Goal: Information Seeking & Learning: Learn about a topic

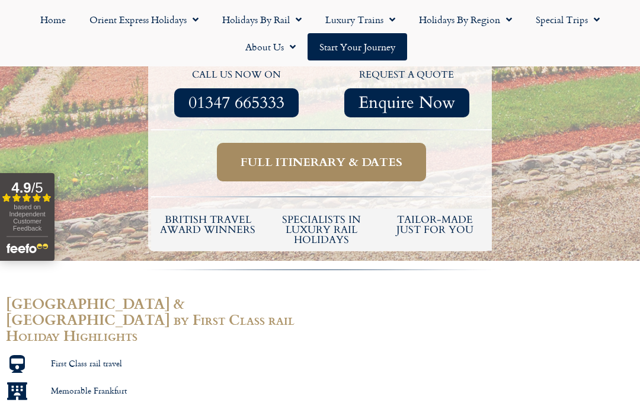
scroll to position [547, 0]
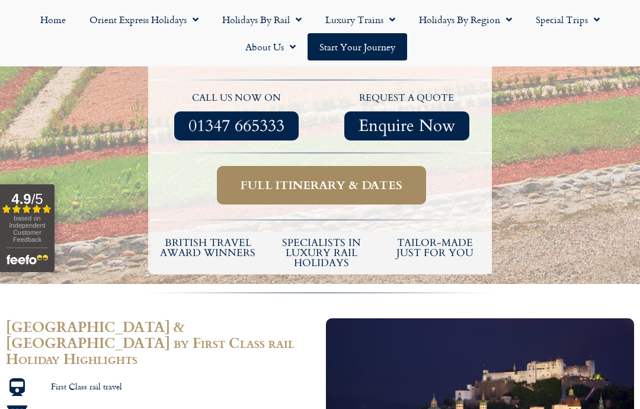
click at [330, 178] on span "Full itinerary & dates" at bounding box center [321, 185] width 162 height 15
click at [344, 178] on span "Full itinerary & dates" at bounding box center [321, 185] width 162 height 15
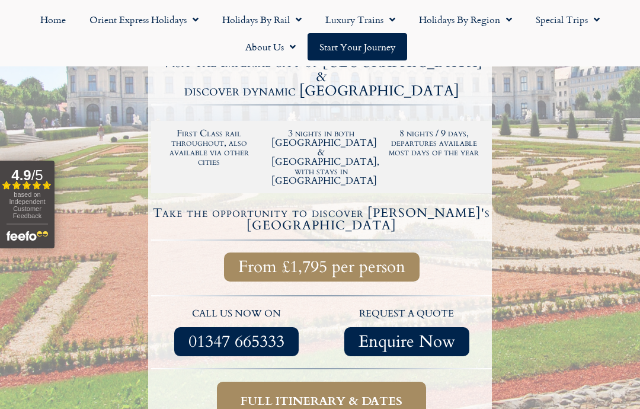
scroll to position [331, 0]
click at [287, 14] on link "Holidays by Rail" at bounding box center [261, 19] width 103 height 27
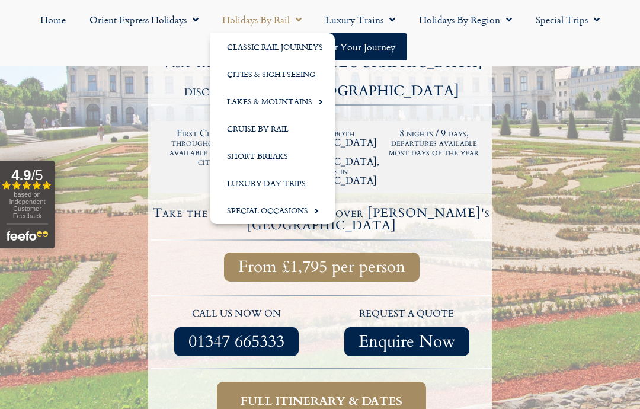
click at [506, 21] on span "Menu" at bounding box center [506, 19] width 12 height 21
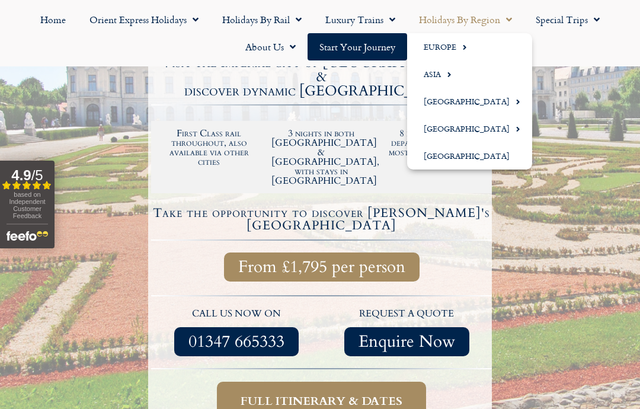
click at [455, 46] on link "Europe" at bounding box center [469, 46] width 125 height 27
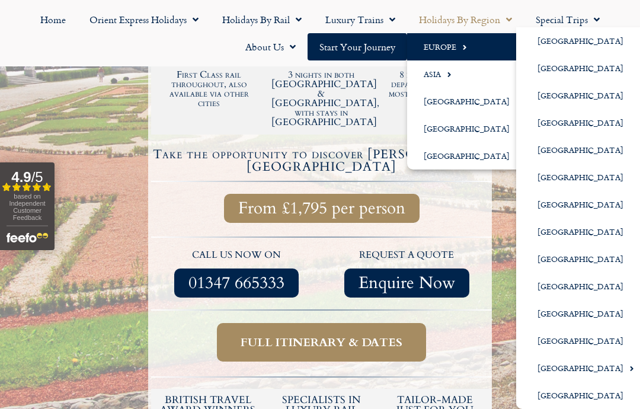
scroll to position [397, 0]
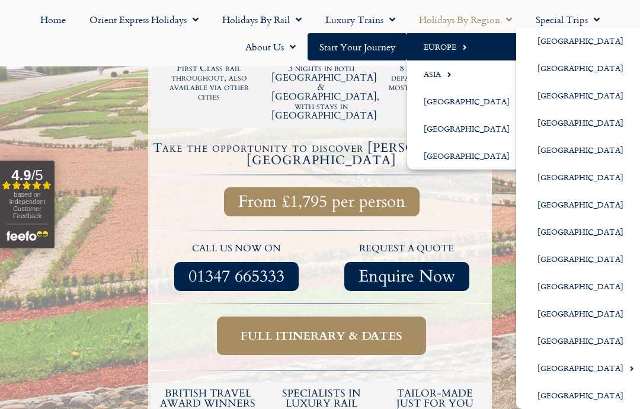
click at [563, 404] on link "[GEOGRAPHIC_DATA]" at bounding box center [581, 394] width 130 height 27
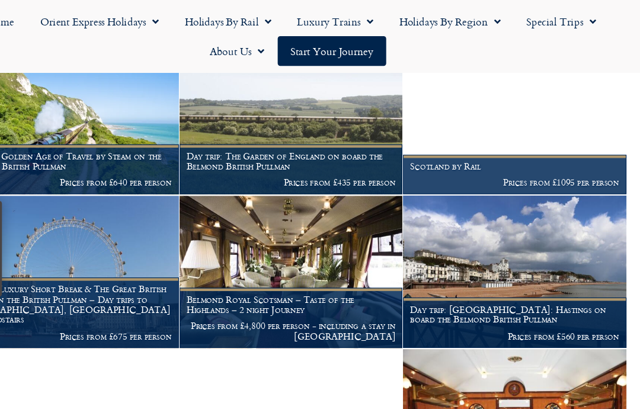
scroll to position [692, 0]
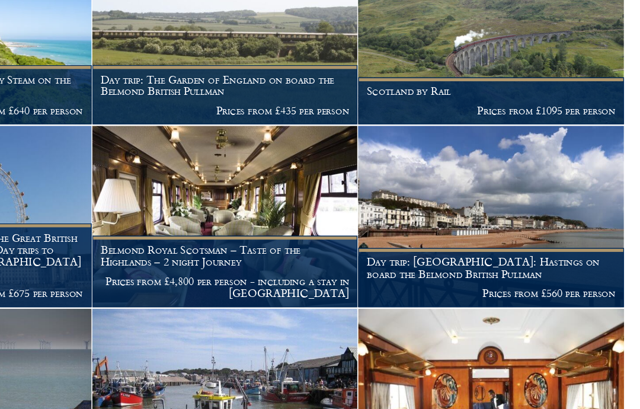
click at [422, 140] on figcaption "Scotland by Rail Prices from £1095 per person" at bounding box center [524, 158] width 205 height 36
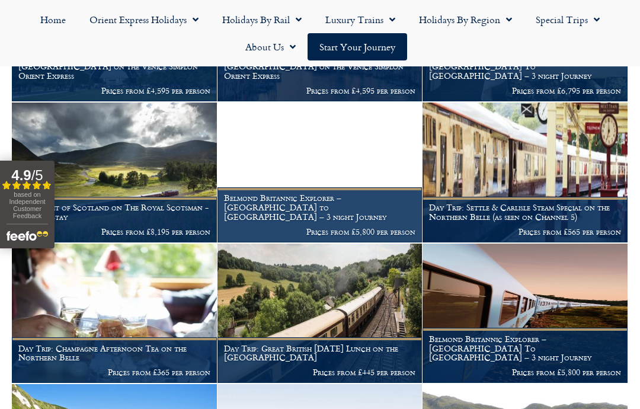
scroll to position [341, 0]
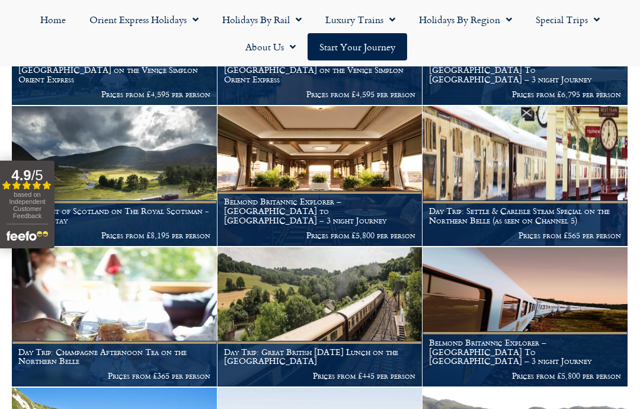
click at [501, 21] on span "Menu" at bounding box center [506, 19] width 12 height 21
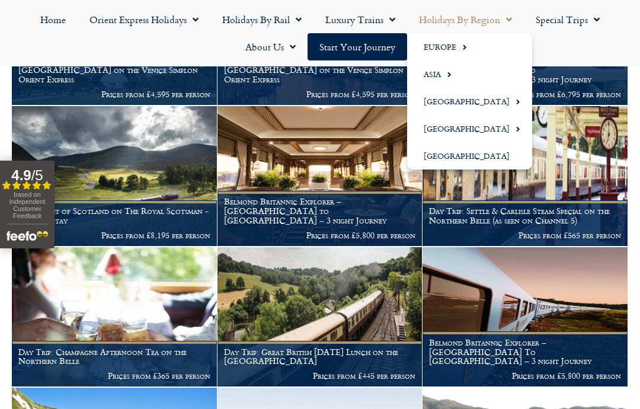
click at [476, 46] on link "Europe" at bounding box center [469, 46] width 125 height 27
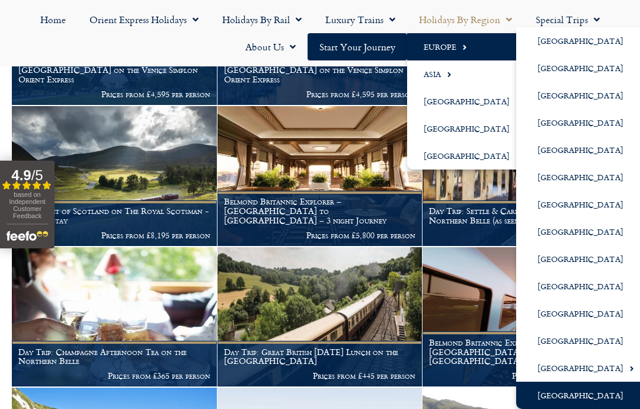
click at [585, 181] on link "[GEOGRAPHIC_DATA]" at bounding box center [581, 176] width 130 height 27
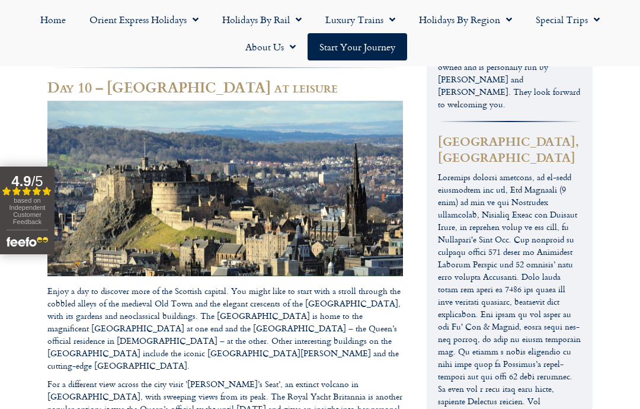
scroll to position [4155, 0]
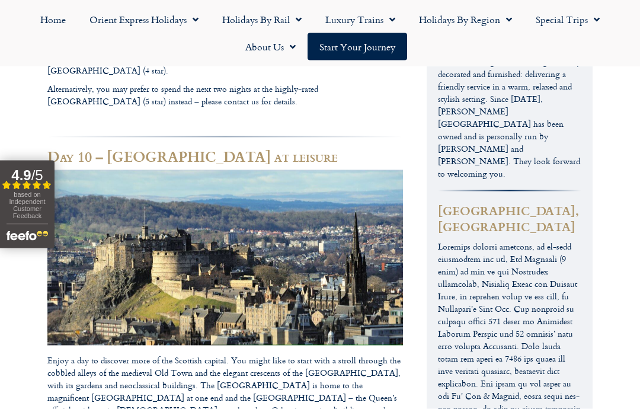
scroll to position [4083, 0]
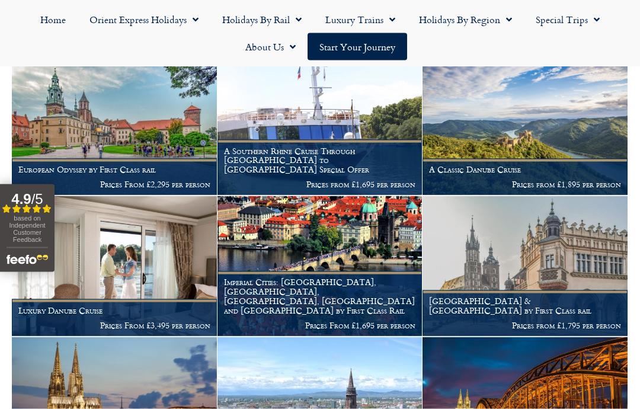
scroll to position [217, 0]
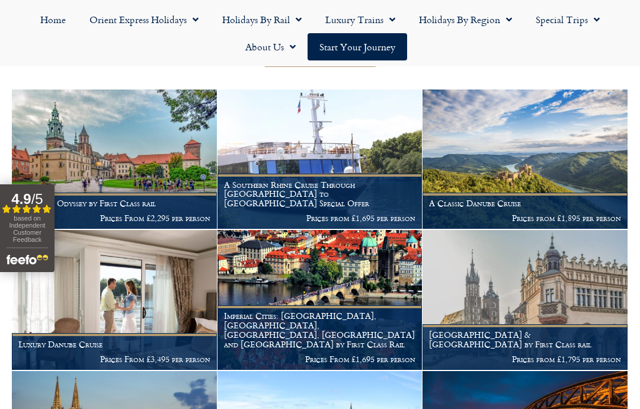
click at [384, 179] on figcaption "A Southern Rhine Cruise Through Germany to Switzerland Special Offer Prices fro…" at bounding box center [319, 201] width 205 height 55
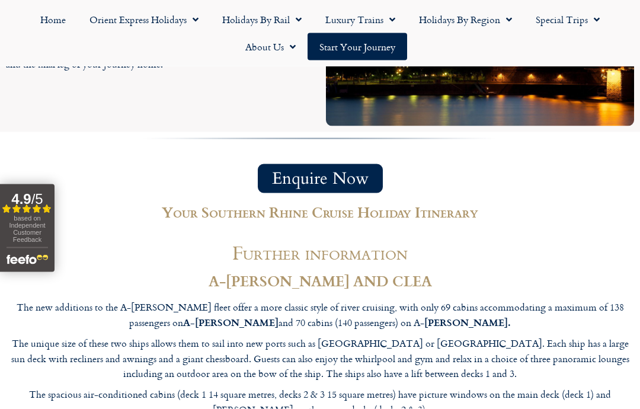
scroll to position [4152, 0]
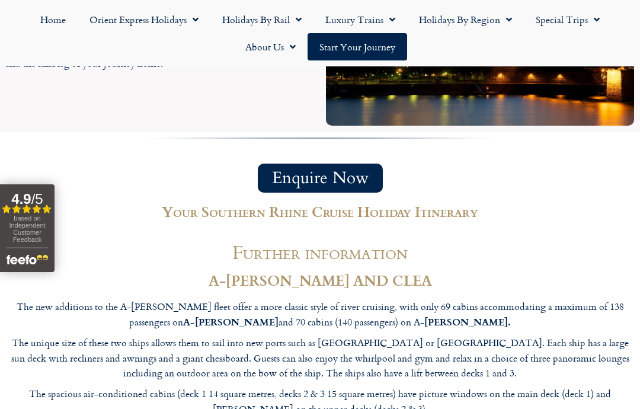
click at [568, 335] on p "The unique size of these two ships allows them to sail into new ports such as S…" at bounding box center [320, 358] width 628 height 46
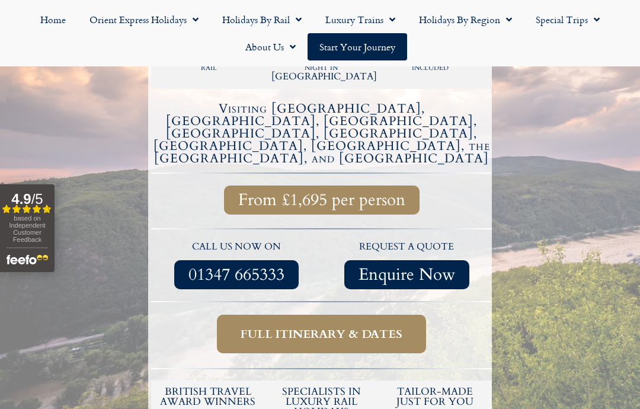
scroll to position [410, 0]
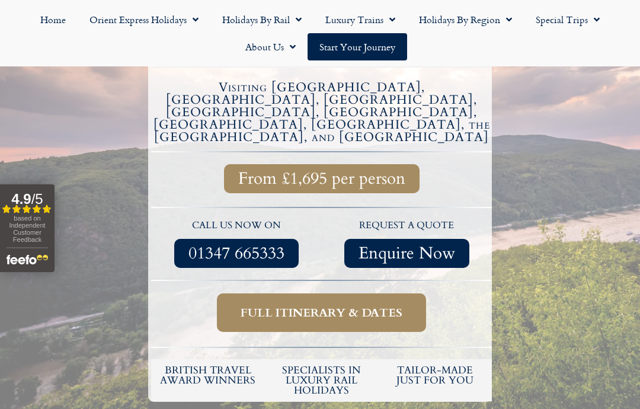
click at [226, 293] on link "Full itinerary & dates" at bounding box center [321, 312] width 209 height 38
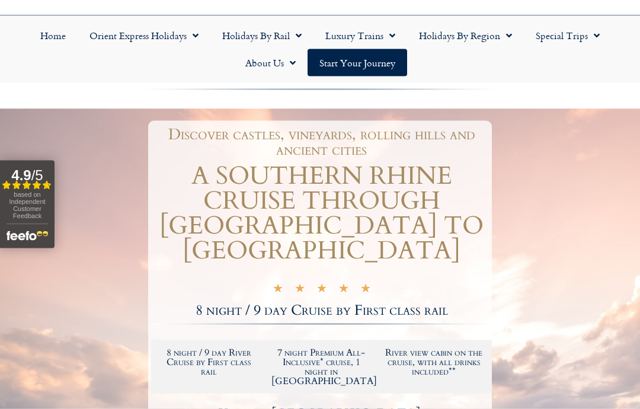
scroll to position [85, 0]
click at [477, 37] on link "Holidays by Region" at bounding box center [465, 34] width 117 height 27
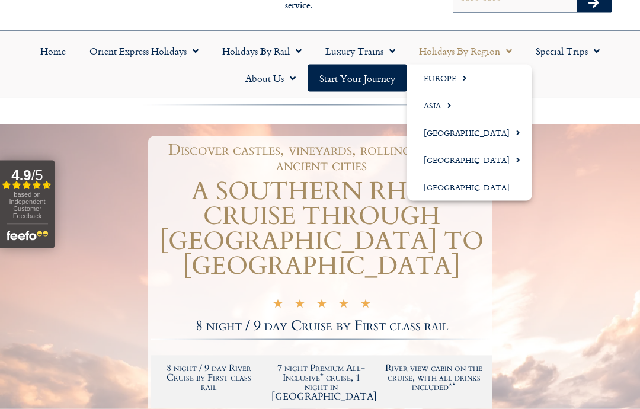
scroll to position [69, 0]
click at [468, 75] on link "Europe" at bounding box center [469, 77] width 125 height 27
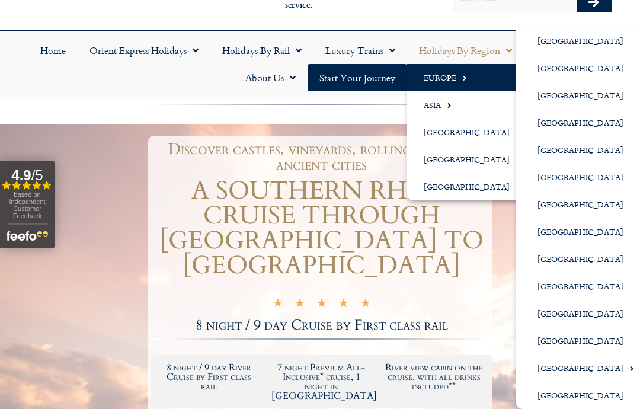
click at [573, 172] on link "[GEOGRAPHIC_DATA]" at bounding box center [581, 176] width 130 height 27
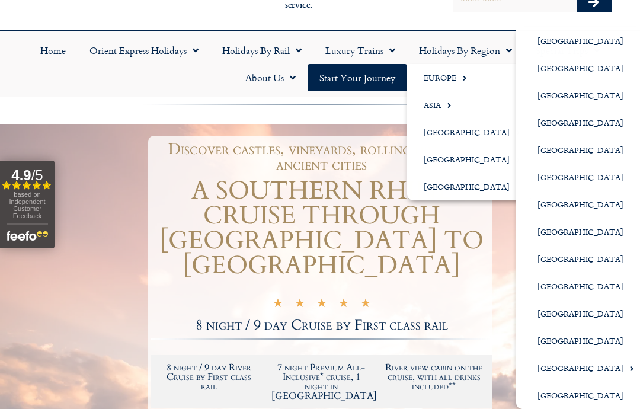
click at [553, 218] on link "[GEOGRAPHIC_DATA]" at bounding box center [581, 231] width 130 height 27
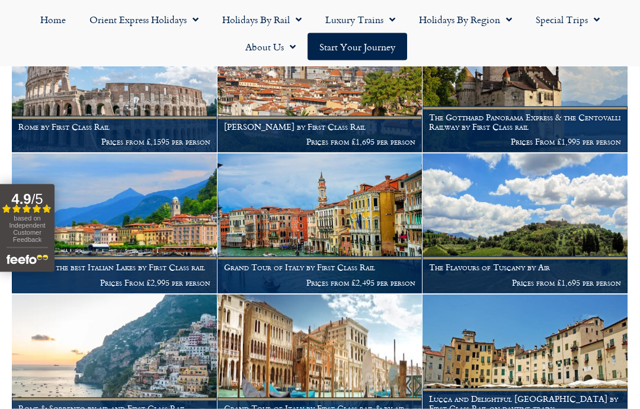
scroll to position [747, 0]
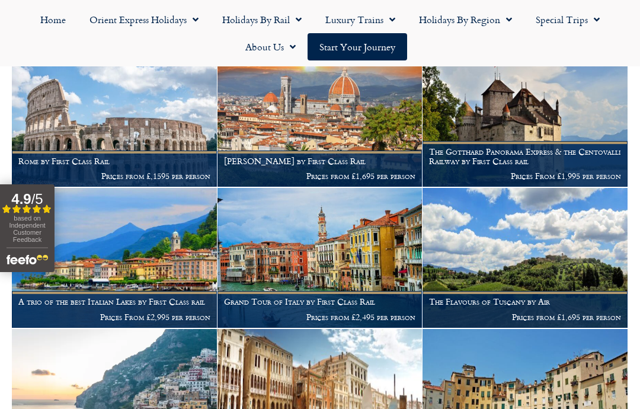
click at [107, 117] on img at bounding box center [114, 117] width 205 height 140
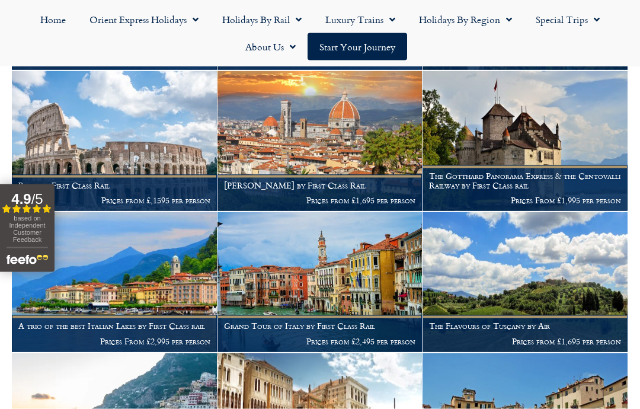
scroll to position [724, 0]
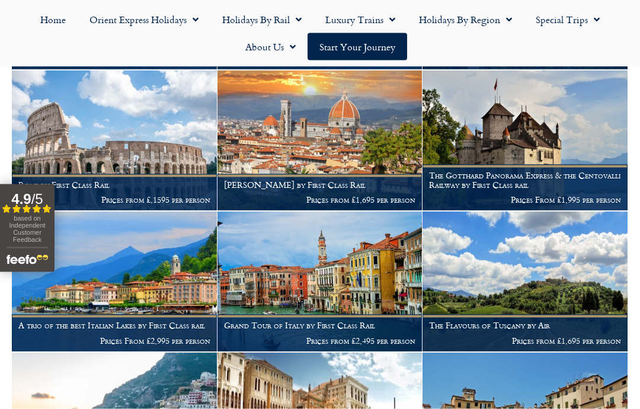
click at [70, 154] on img at bounding box center [114, 140] width 205 height 140
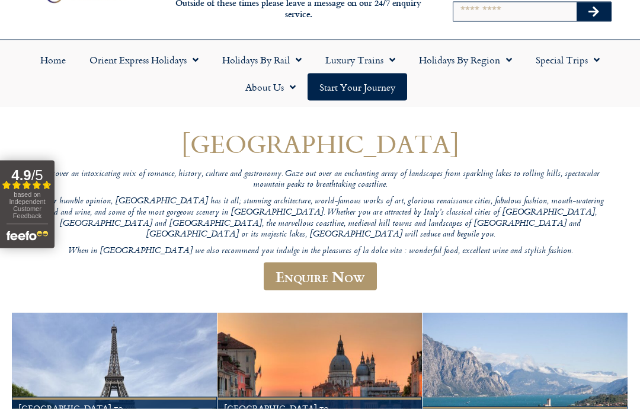
scroll to position [0, 0]
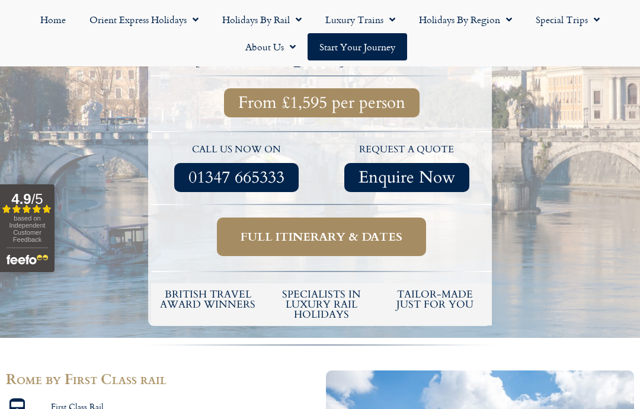
scroll to position [384, 0]
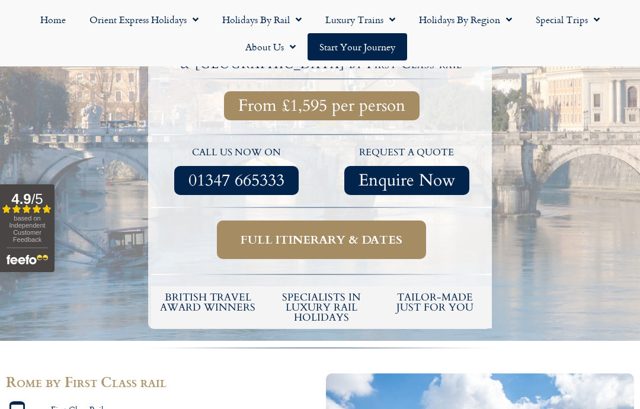
click at [348, 232] on span "Full itinerary & dates" at bounding box center [321, 239] width 162 height 15
click at [329, 232] on span "Full itinerary & dates" at bounding box center [321, 239] width 162 height 15
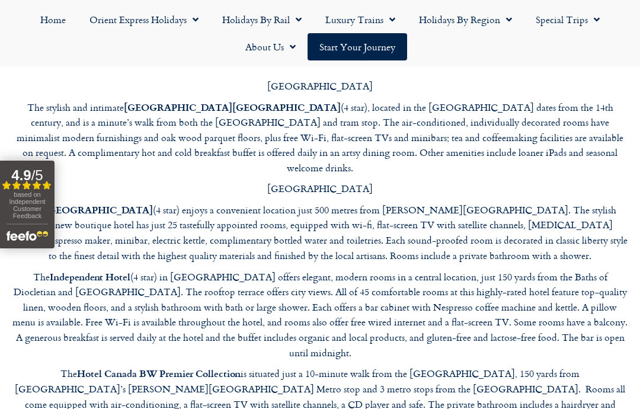
scroll to position [3018, 0]
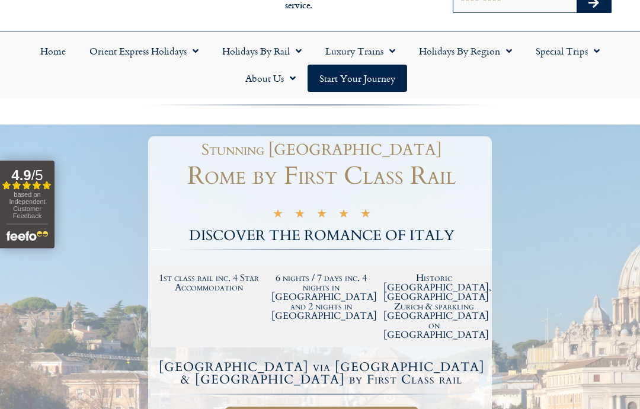
scroll to position [54, 0]
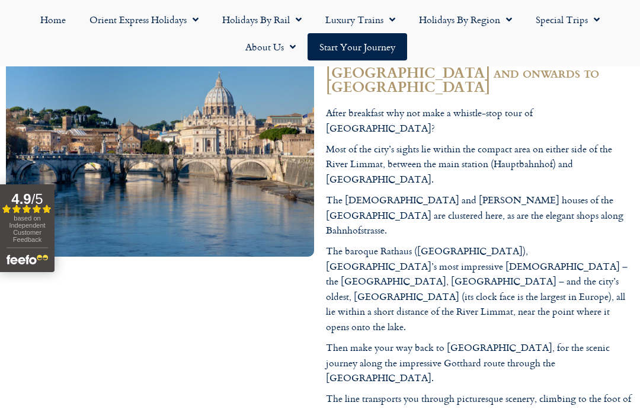
scroll to position [1440, 0]
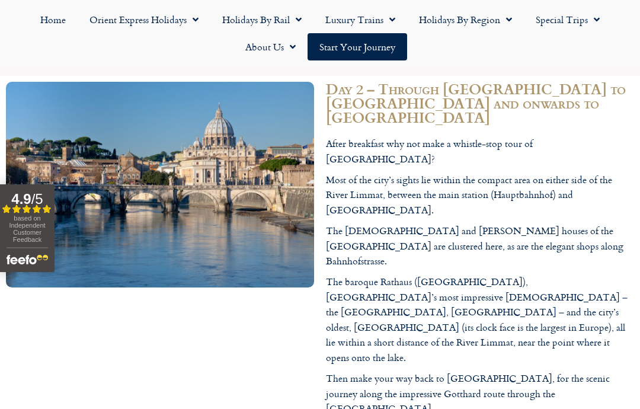
click at [97, 113] on img at bounding box center [160, 185] width 308 height 206
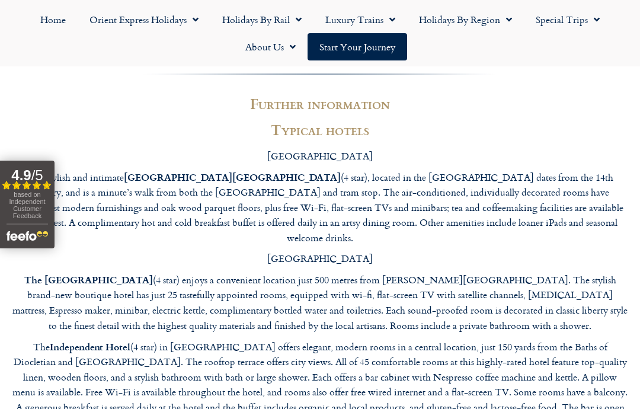
scroll to position [2945, 0]
